Goal: Book appointment/travel/reservation

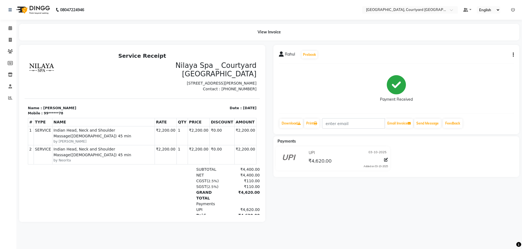
select select "service"
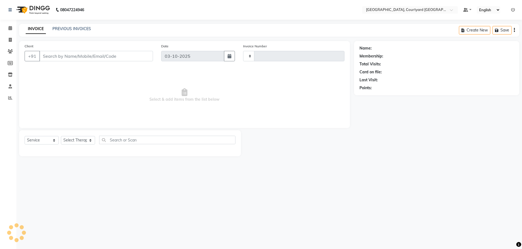
type input "0658"
select select "7754"
click at [9, 26] on icon at bounding box center [10, 28] width 4 height 4
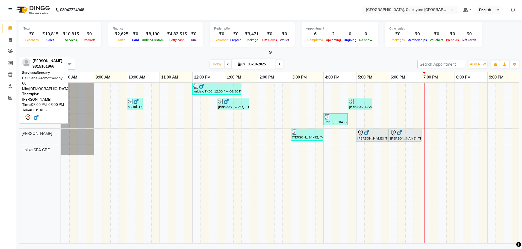
click at [371, 135] on div at bounding box center [372, 132] width 30 height 7
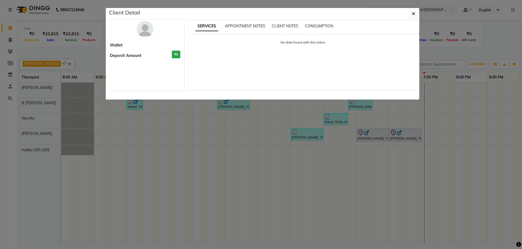
select select "7"
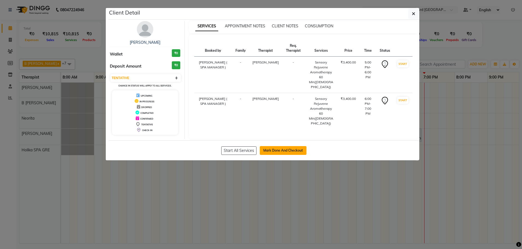
click at [284, 146] on button "Mark Done And Checkout" at bounding box center [283, 150] width 47 height 9
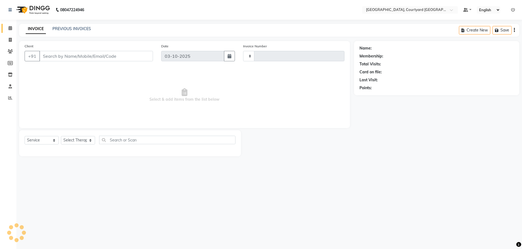
select select "membership"
type input "98******66"
select select "70582"
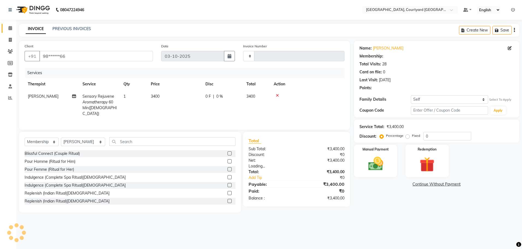
type input "0658"
select select "7754"
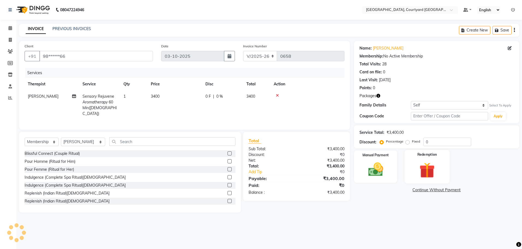
click at [422, 173] on img at bounding box center [427, 169] width 25 height 19
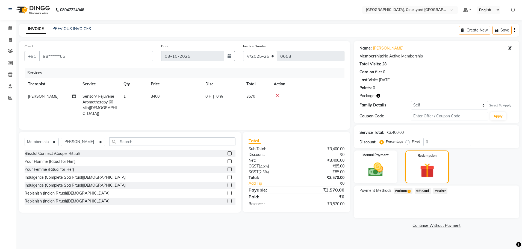
click at [402, 192] on span "Package 1" at bounding box center [403, 190] width 19 height 6
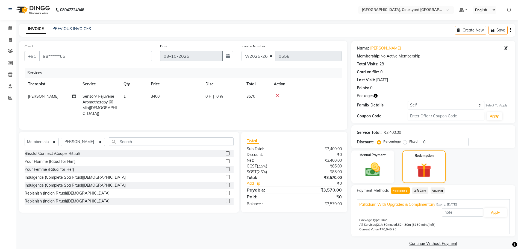
scroll to position [7, 0]
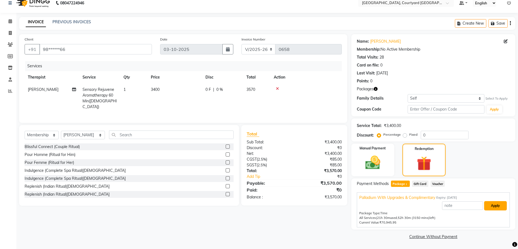
click at [491, 205] on button "Apply" at bounding box center [495, 205] width 23 height 9
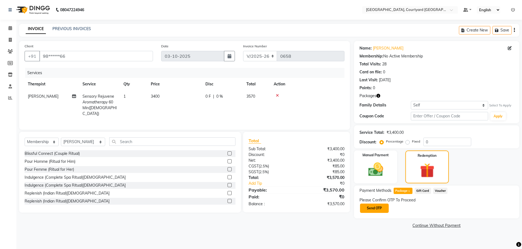
click at [375, 205] on button "Send OTP" at bounding box center [374, 207] width 29 height 9
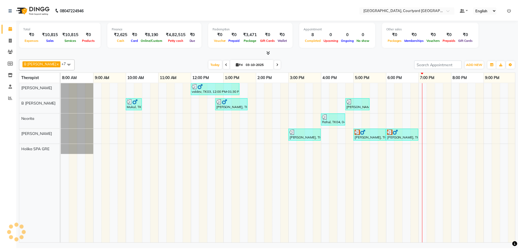
scroll to position [0, 67]
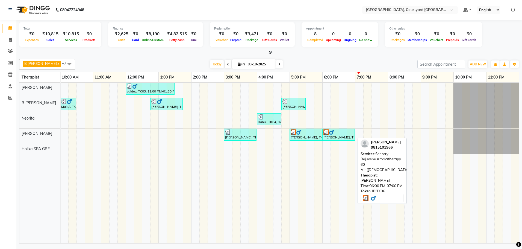
click at [334, 139] on div "[PERSON_NAME], TK06, 06:00 PM-07:00 PM, Sensory Rejuvene Aromatherapy 60 Min([D…" at bounding box center [338, 134] width 31 height 10
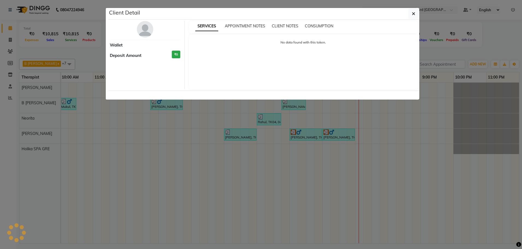
select select "3"
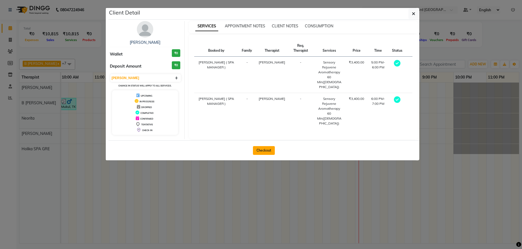
click at [265, 146] on button "Checkout" at bounding box center [264, 150] width 22 height 9
select select "service"
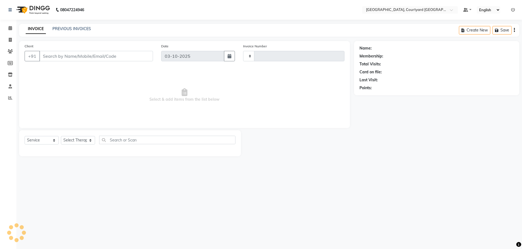
type input "0658"
select select "7754"
select select "membership"
type input "98******66"
select select "70582"
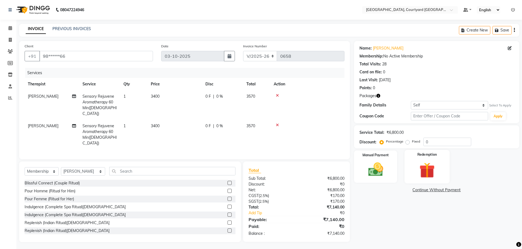
click at [426, 165] on img at bounding box center [427, 169] width 25 height 19
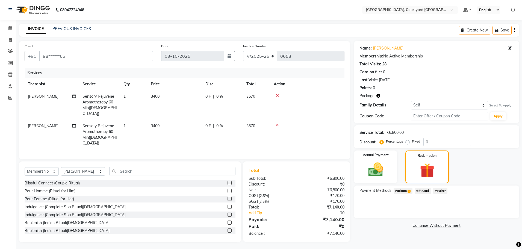
click at [400, 191] on span "Package 1" at bounding box center [403, 190] width 19 height 6
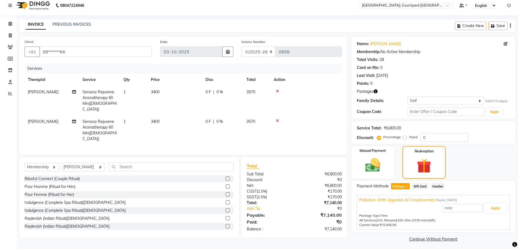
scroll to position [7, 0]
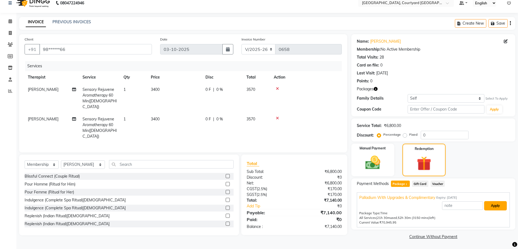
click at [495, 204] on button "Apply" at bounding box center [495, 205] width 23 height 9
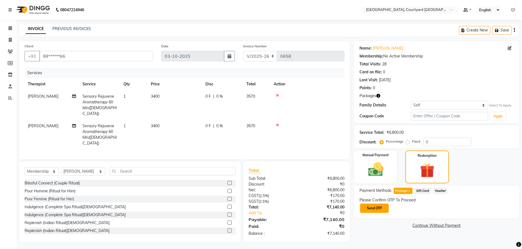
click at [371, 207] on button "Send OTP" at bounding box center [374, 207] width 29 height 9
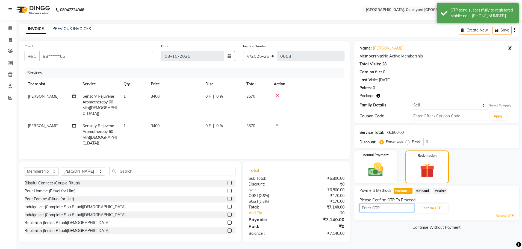
click at [372, 209] on input "text" at bounding box center [387, 207] width 55 height 8
click at [367, 208] on input "text" at bounding box center [387, 207] width 55 height 8
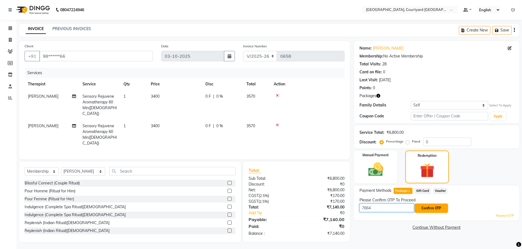
type input "7664"
click at [433, 207] on button "Confirm OTP" at bounding box center [431, 207] width 33 height 9
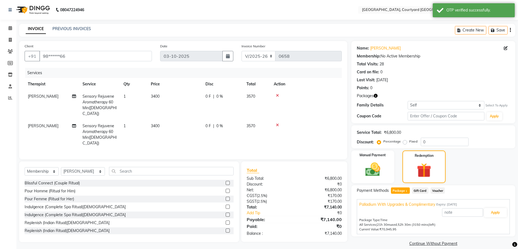
scroll to position [7, 0]
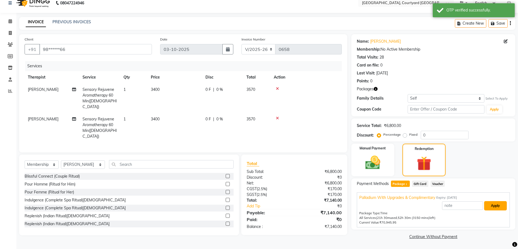
click at [493, 205] on button "Apply" at bounding box center [495, 205] width 23 height 9
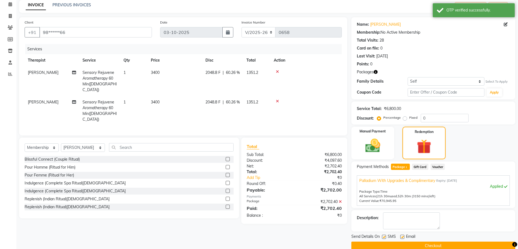
scroll to position [33, 0]
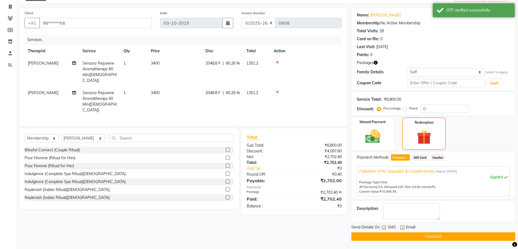
click at [432, 236] on button "Checkout" at bounding box center [433, 236] width 164 height 8
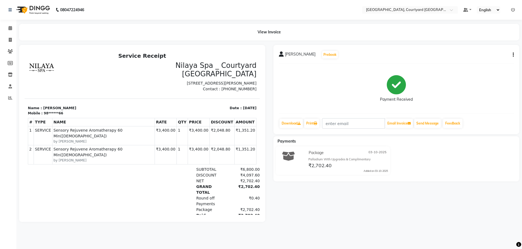
select select "7754"
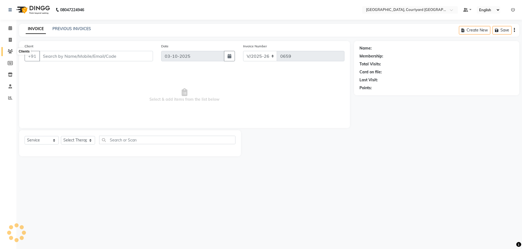
select select "membership"
click at [11, 54] on span at bounding box center [10, 51] width 10 height 6
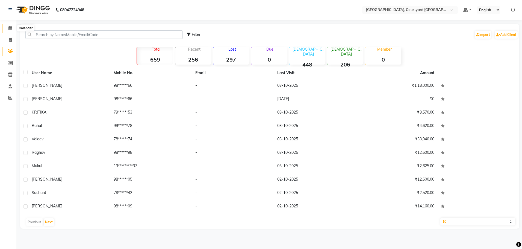
click at [10, 29] on icon at bounding box center [10, 28] width 4 height 4
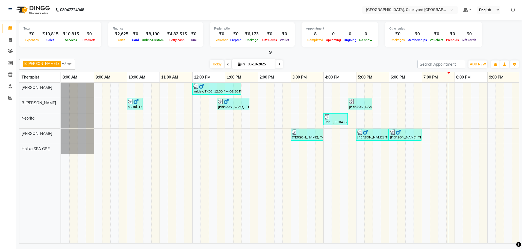
click at [441, 118] on div "valdev, TK03, 12:00 PM-01:30 PM, Sensory Rejuvene Aromatherapy 90 Min([DEMOGRAP…" at bounding box center [323, 163] width 525 height 160
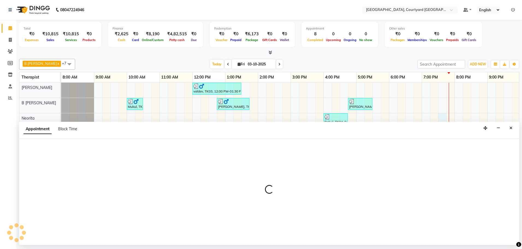
select select "70581"
select select "tentative"
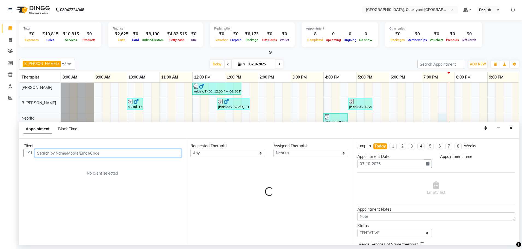
select select "1170"
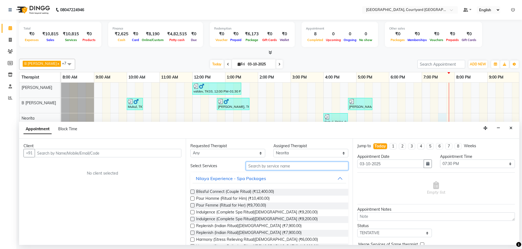
click at [258, 167] on input "text" at bounding box center [297, 165] width 102 height 8
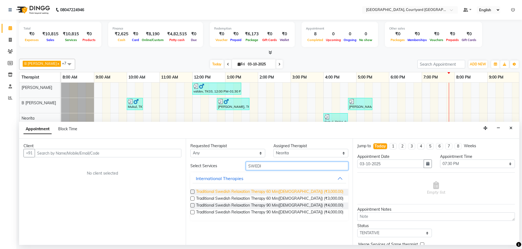
type input "SWEDI"
click at [260, 192] on span "Traditional Swedish Relaxation Therapy 60 Min([DEMOGRAPHIC_DATA]) (₹3,000.00)" at bounding box center [269, 192] width 147 height 7
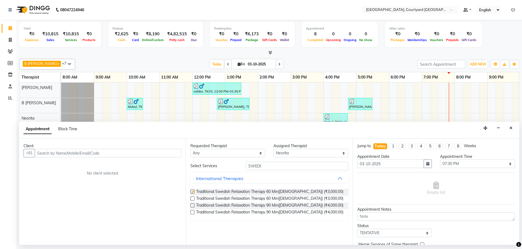
checkbox input "false"
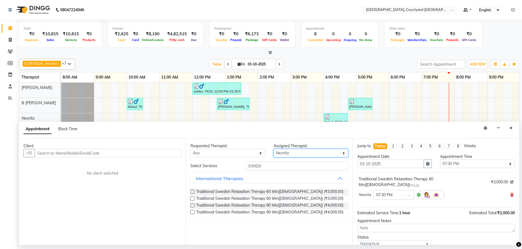
click at [344, 154] on select "Select B [PERSON_NAME] Holika SPA GRE [PERSON_NAME] Neorita [PERSON_NAME]" at bounding box center [310, 153] width 75 height 8
select select "70582"
click at [273, 149] on select "Select B [PERSON_NAME] Holika SPA GRE [PERSON_NAME] Neorita [PERSON_NAME]" at bounding box center [310, 153] width 75 height 8
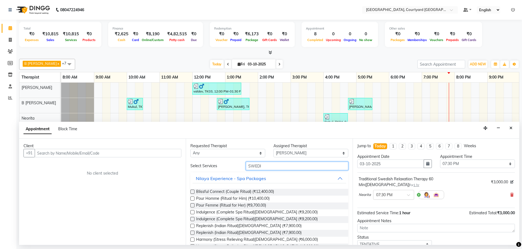
click at [263, 165] on input "SWEDI" at bounding box center [297, 165] width 102 height 8
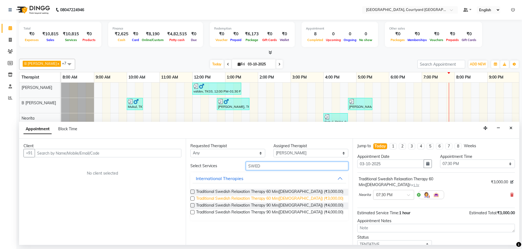
type input "SWED"
click at [272, 197] on span "Traditional Swedish Relaxation Therapy 60 Min([DEMOGRAPHIC_DATA]) (₹3,000.00)" at bounding box center [269, 198] width 147 height 7
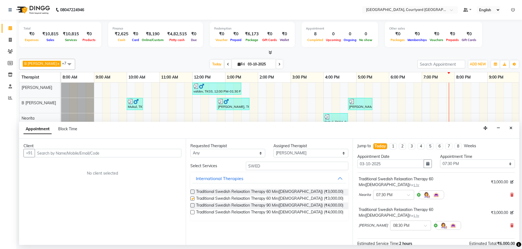
checkbox input "false"
click at [101, 152] on input "text" at bounding box center [108, 153] width 147 height 8
type input "a"
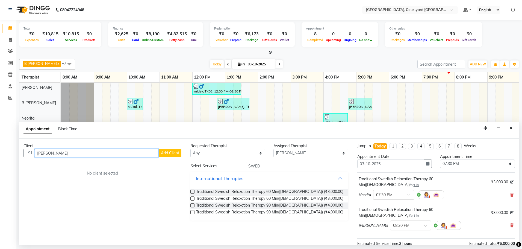
type input "[PERSON_NAME]"
click at [170, 153] on span "Add Client" at bounding box center [170, 152] width 18 height 5
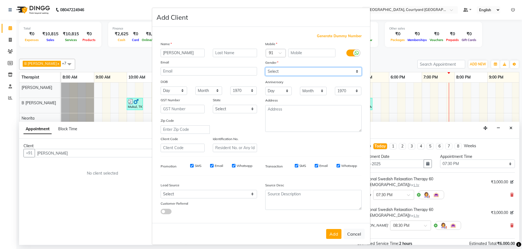
click at [273, 70] on select "Select [DEMOGRAPHIC_DATA] [DEMOGRAPHIC_DATA] Other Prefer Not To Say" at bounding box center [313, 71] width 96 height 8
select select "[DEMOGRAPHIC_DATA]"
click at [265, 67] on select "Select [DEMOGRAPHIC_DATA] [DEMOGRAPHIC_DATA] Other Prefer Not To Say" at bounding box center [313, 71] width 96 height 8
click at [292, 53] on input "text" at bounding box center [311, 53] width 47 height 8
type input "9624093447"
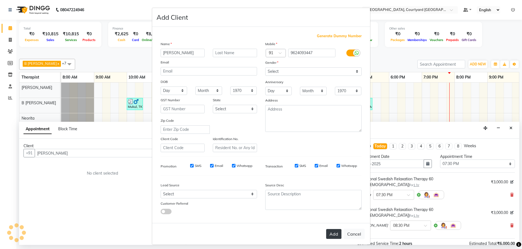
click at [329, 233] on button "Add" at bounding box center [333, 234] width 15 height 10
type input "96******47"
select select
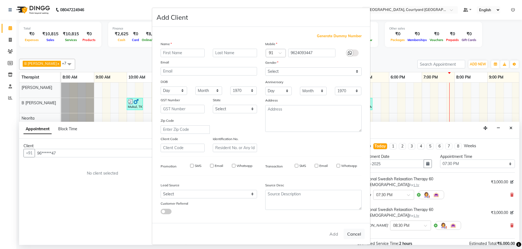
select select
checkbox input "false"
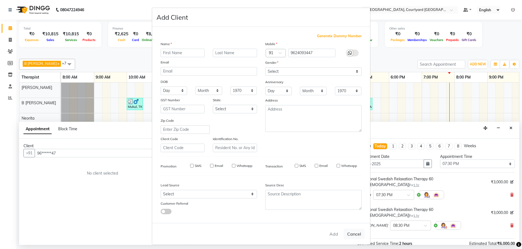
checkbox input "false"
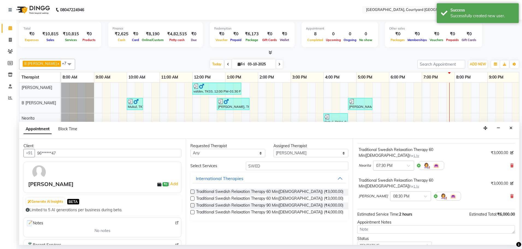
scroll to position [57, 0]
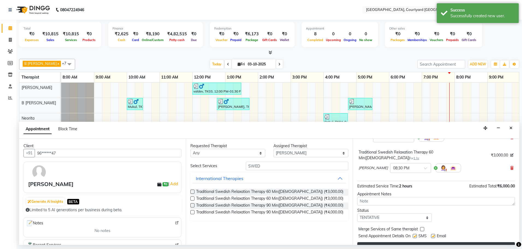
click at [437, 242] on button "Book" at bounding box center [436, 247] width 158 height 10
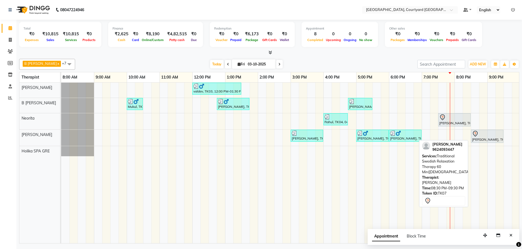
click at [481, 138] on div "[PERSON_NAME], TK07, 08:30 PM-09:30 PM, Traditional Swedish Relaxation Therapy …" at bounding box center [487, 135] width 31 height 11
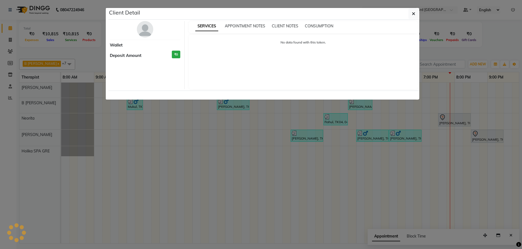
select select "7"
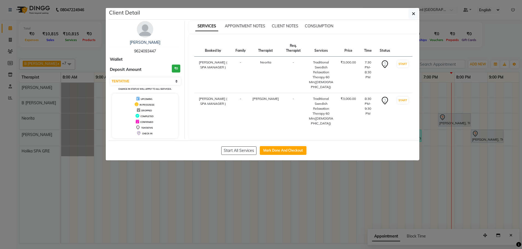
drag, startPoint x: 479, startPoint y: 180, endPoint x: 495, endPoint y: 178, distance: 16.8
click at [483, 179] on ngb-modal-window "Client Detail [PERSON_NAME] 9624093447 Wallet Deposit Amount ₹0 Select IN SERVI…" at bounding box center [261, 124] width 522 height 249
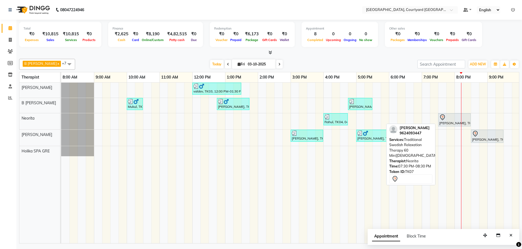
click at [450, 123] on div "[PERSON_NAME], TK07, 07:30 PM-08:30 PM, Traditional Swedish Relaxation Therapy …" at bounding box center [454, 119] width 31 height 11
select select "7"
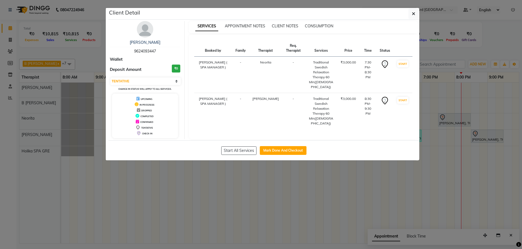
click at [472, 138] on ngb-modal-window "Client Detail [PERSON_NAME] 9624093447 Wallet Deposit Amount ₹0 Select IN SERVI…" at bounding box center [261, 124] width 522 height 249
